Goal: Information Seeking & Learning: Learn about a topic

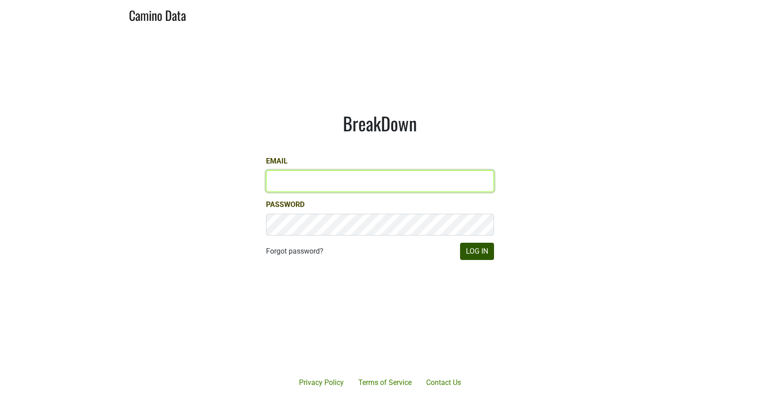
type input "misha@buehlervineyards.com"
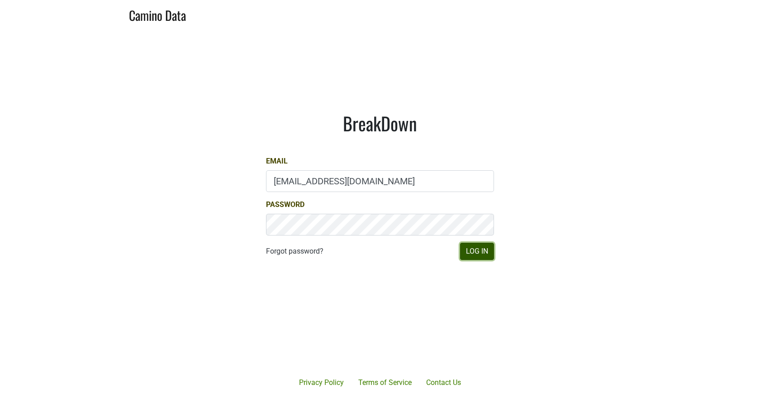
click at [480, 248] on button "Log In" at bounding box center [477, 251] width 34 height 17
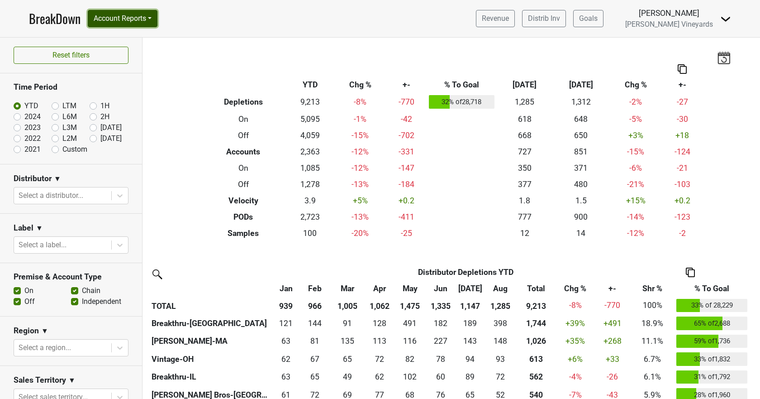
click at [105, 17] on button "Account Reports" at bounding box center [123, 18] width 70 height 17
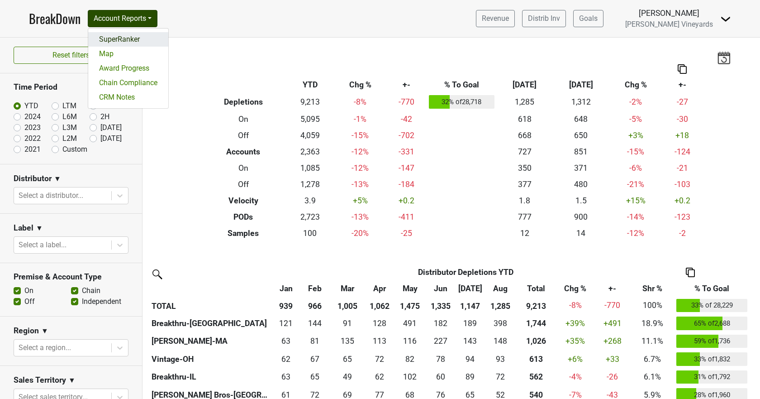
click at [109, 39] on link "SuperRanker" at bounding box center [128, 39] width 80 height 14
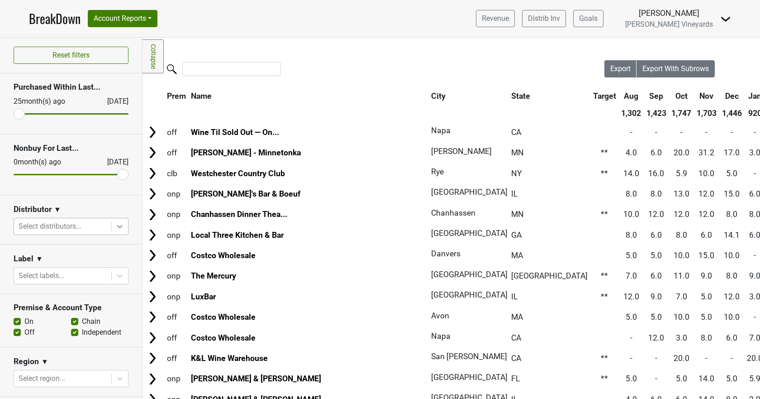
click at [115, 229] on icon at bounding box center [119, 226] width 9 height 9
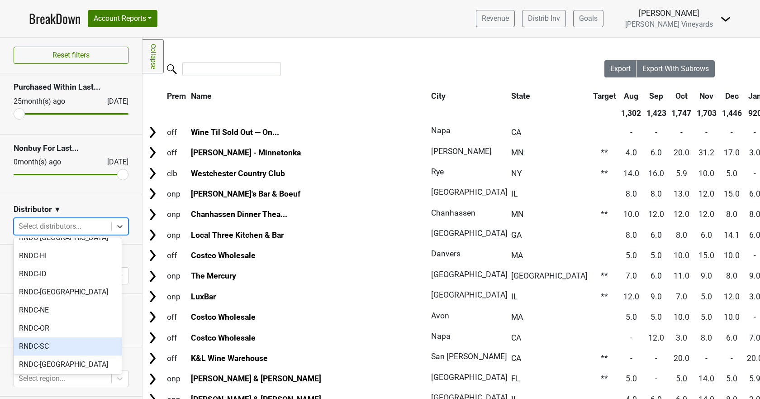
scroll to position [719, 0]
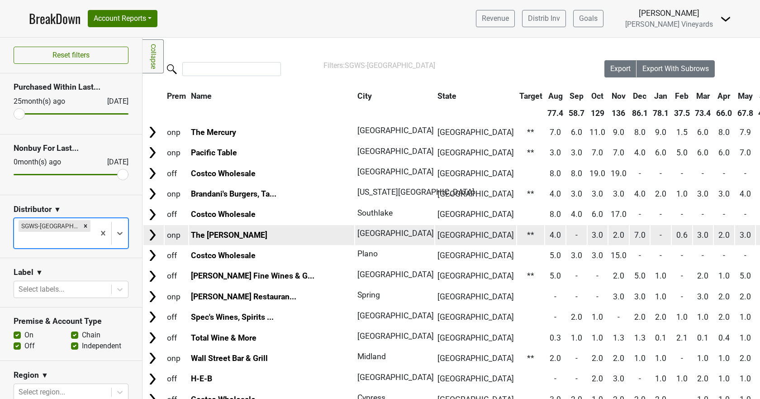
scroll to position [91, 0]
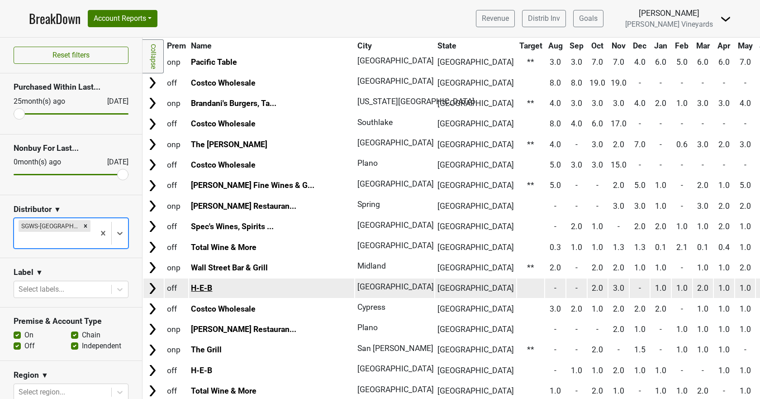
click at [205, 288] on link "H-E-B" at bounding box center [201, 287] width 21 height 9
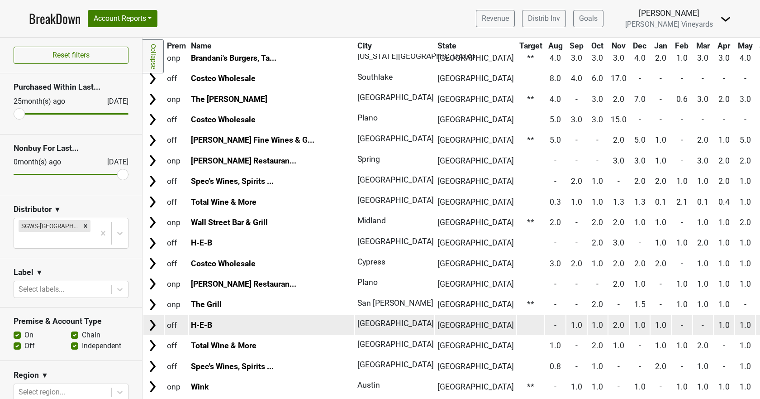
click at [217, 321] on td "H-E-B" at bounding box center [272, 324] width 166 height 19
click at [195, 325] on link "H-E-B" at bounding box center [201, 324] width 21 height 9
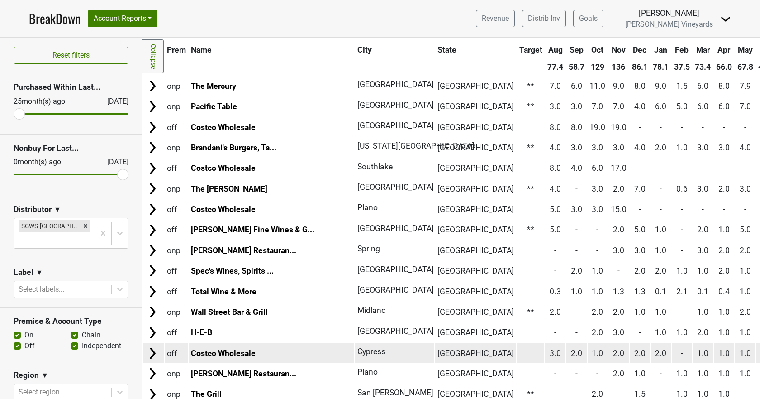
scroll to position [0, 0]
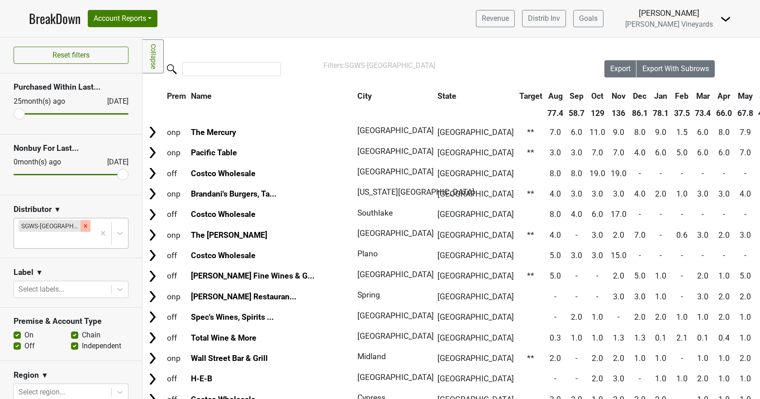
click at [82, 227] on icon "Remove SGWS-TX" at bounding box center [85, 226] width 6 height 6
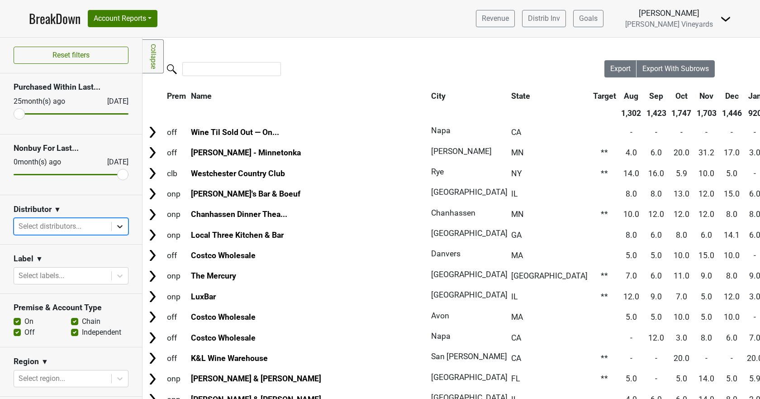
click at [117, 226] on icon at bounding box center [119, 226] width 5 height 3
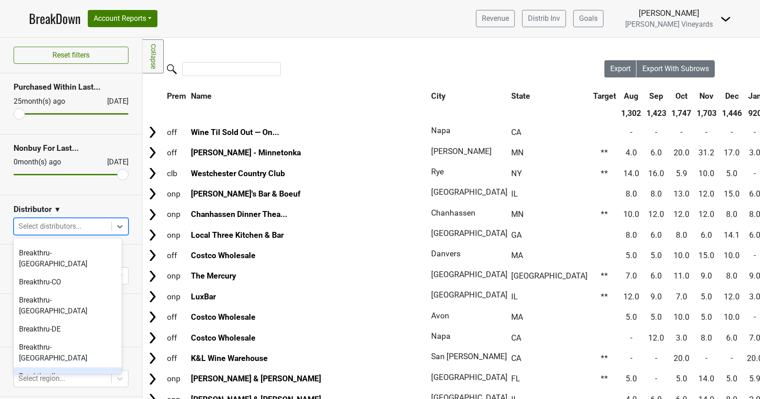
scroll to position [45, 0]
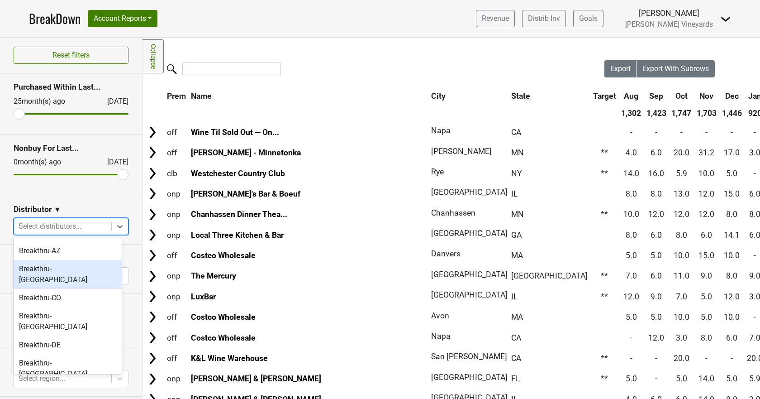
click at [67, 260] on div "Breakthru-[GEOGRAPHIC_DATA]" at bounding box center [68, 274] width 108 height 29
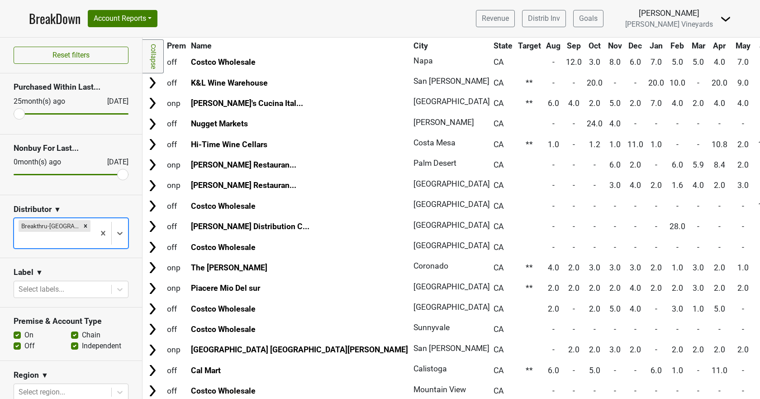
scroll to position [0, 0]
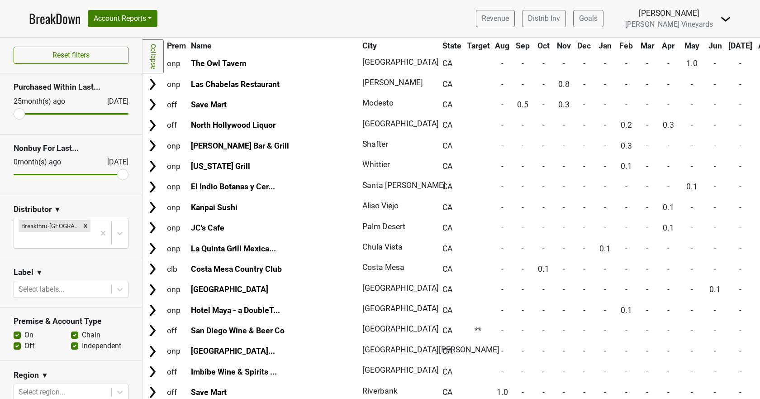
scroll to position [4892, 0]
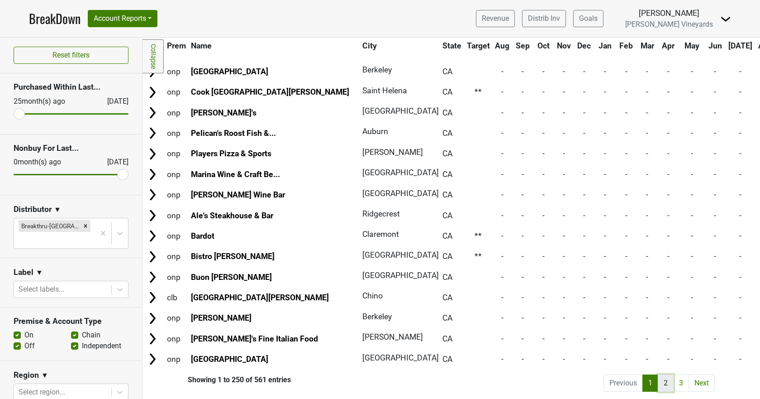
click at [660, 380] on link "2" at bounding box center [666, 382] width 16 height 17
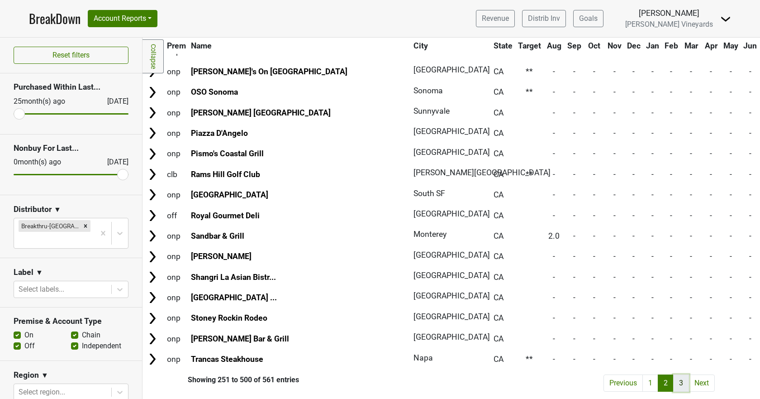
click at [676, 376] on link "3" at bounding box center [681, 382] width 16 height 17
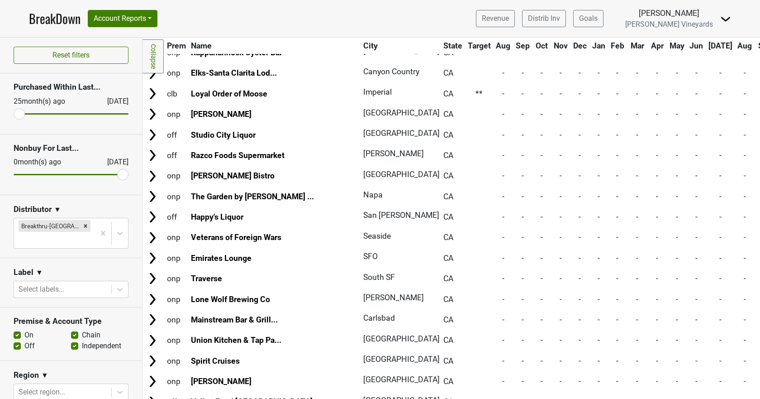
scroll to position [1012, 0]
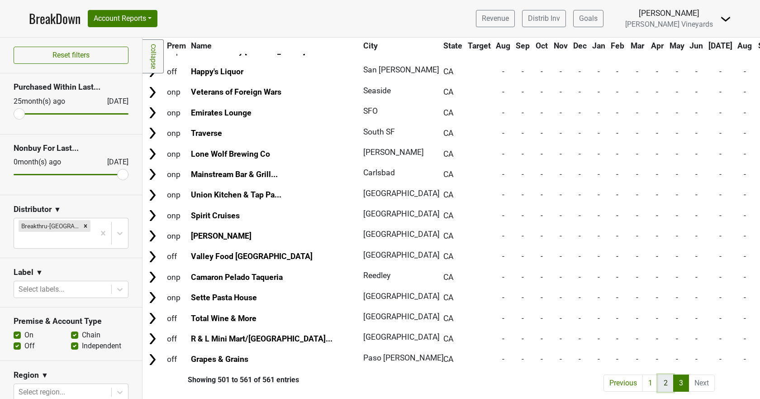
click at [659, 378] on link "2" at bounding box center [666, 382] width 16 height 17
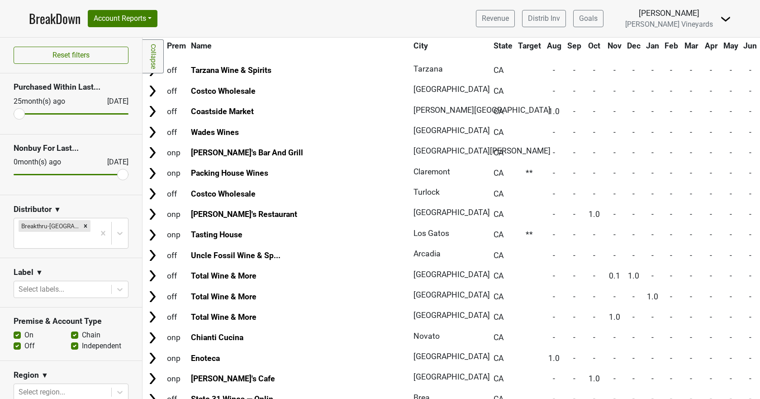
scroll to position [1318, 0]
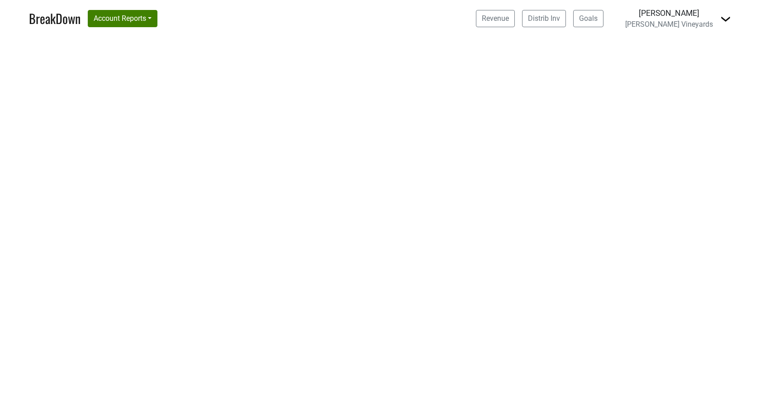
select select "CA"
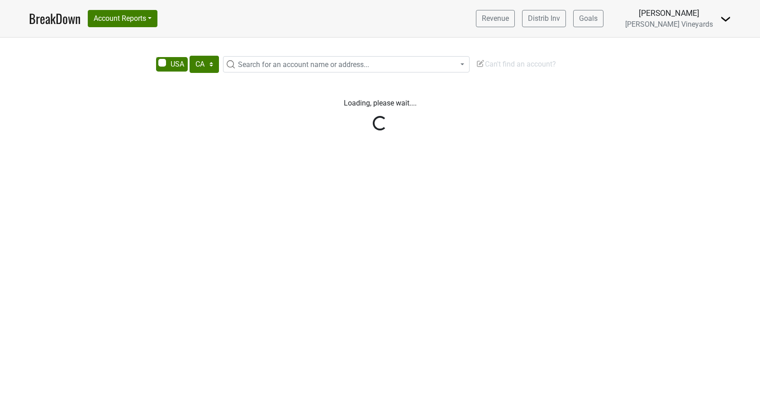
select select "CA"
